Goal: Check status: Check status

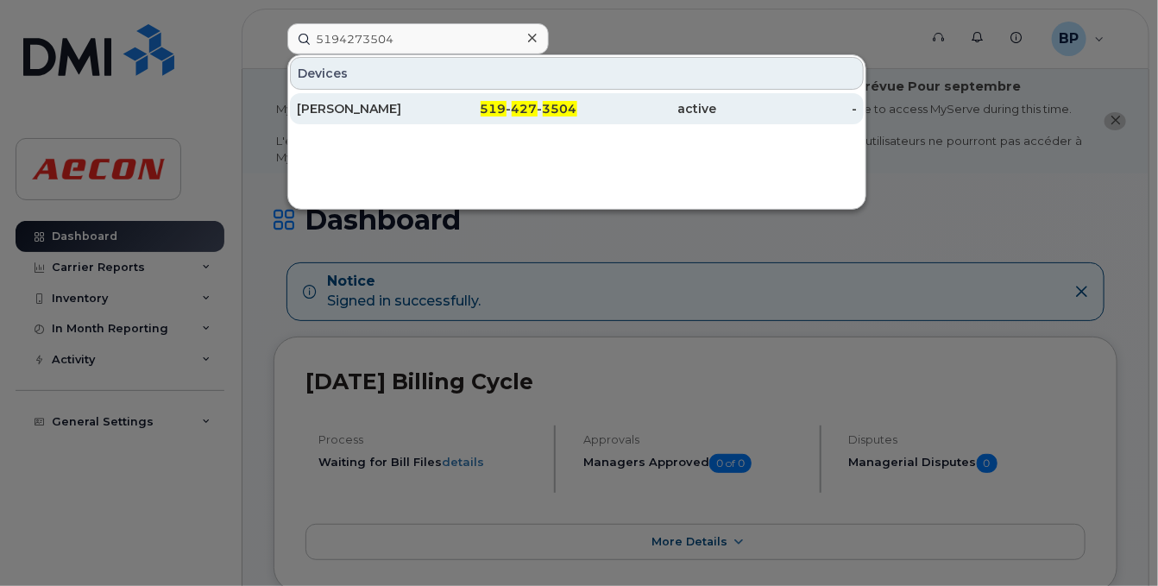
type input "5194273504"
click at [363, 110] on div "[PERSON_NAME]" at bounding box center [367, 108] width 140 height 17
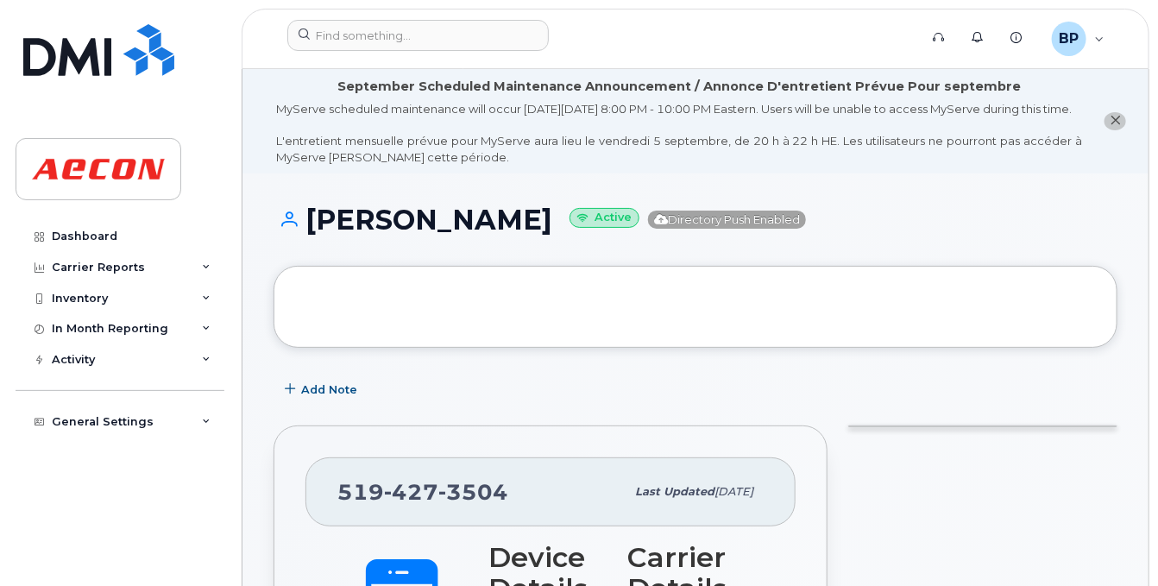
click at [1114, 126] on icon "close notification" at bounding box center [1115, 120] width 11 height 11
